Goal: Check status: Check status

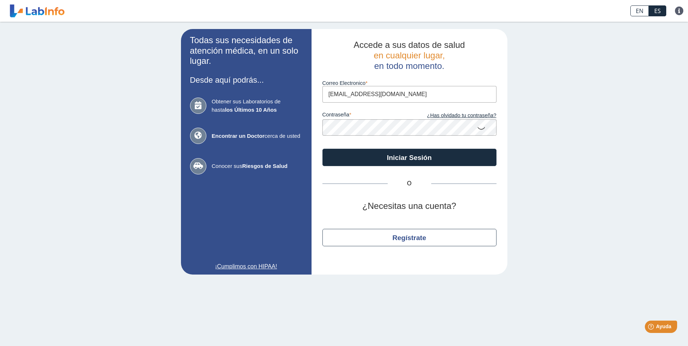
click at [481, 128] on icon at bounding box center [481, 128] width 9 height 14
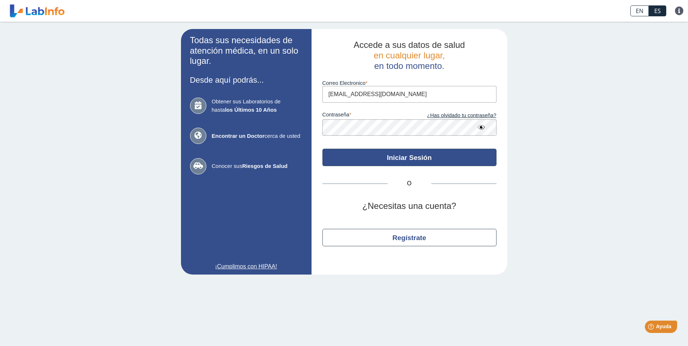
click at [414, 157] on button "Iniciar Sesión" at bounding box center [410, 157] width 174 height 17
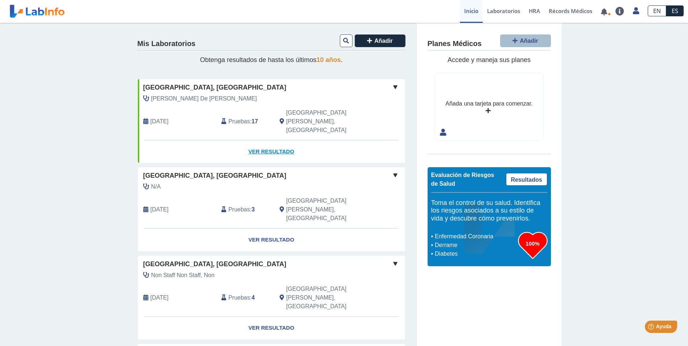
click at [278, 140] on link "Ver Resultado" at bounding box center [271, 151] width 267 height 23
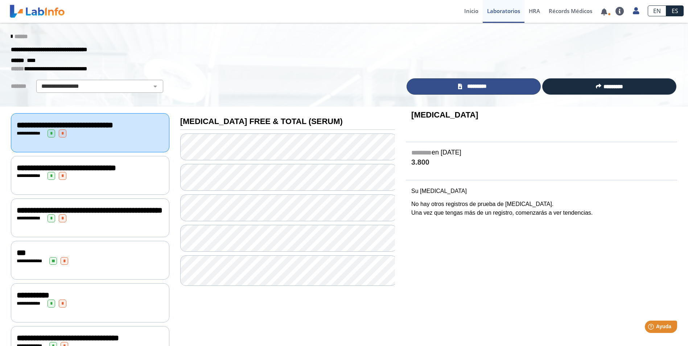
click at [466, 87] on span "*********" at bounding box center [476, 86] width 25 height 8
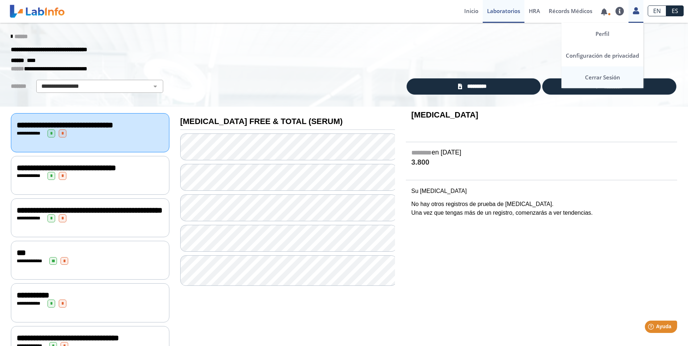
click at [605, 77] on link "Cerrar Sesión" at bounding box center [603, 77] width 82 height 22
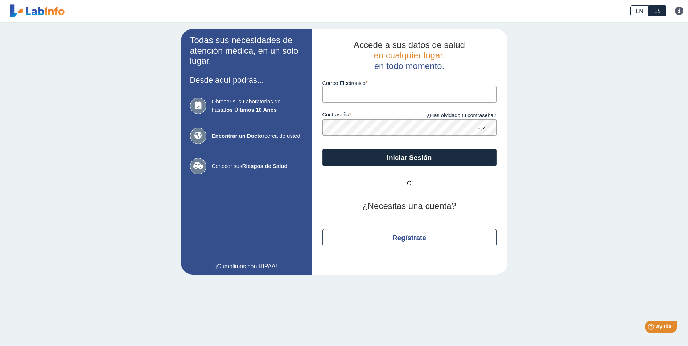
type input "Leoperezpr@hotmail.com"
